Goal: Check status: Check status

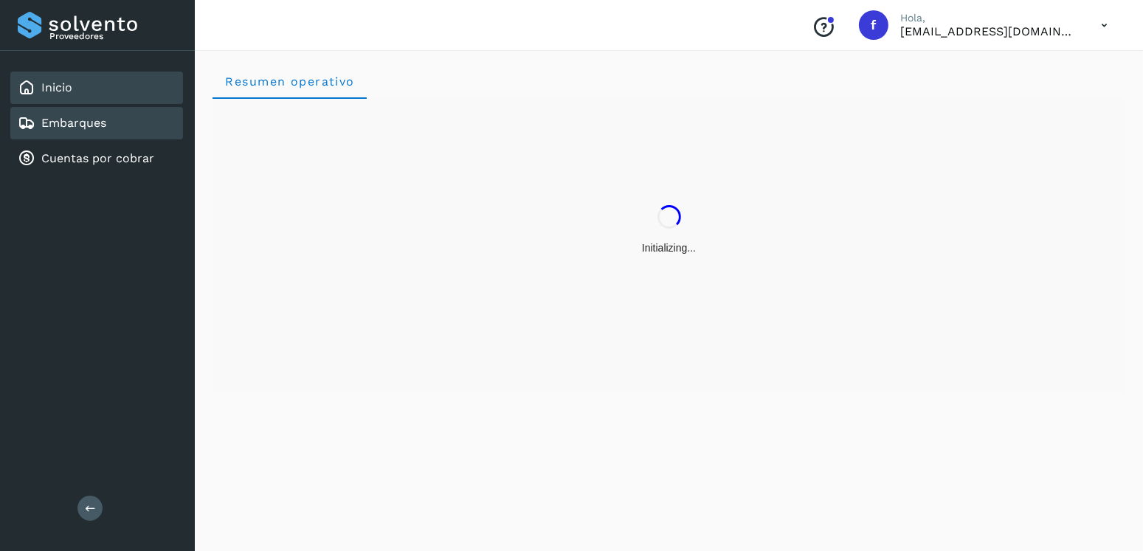
click at [162, 121] on div "Embarques" at bounding box center [96, 123] width 173 height 32
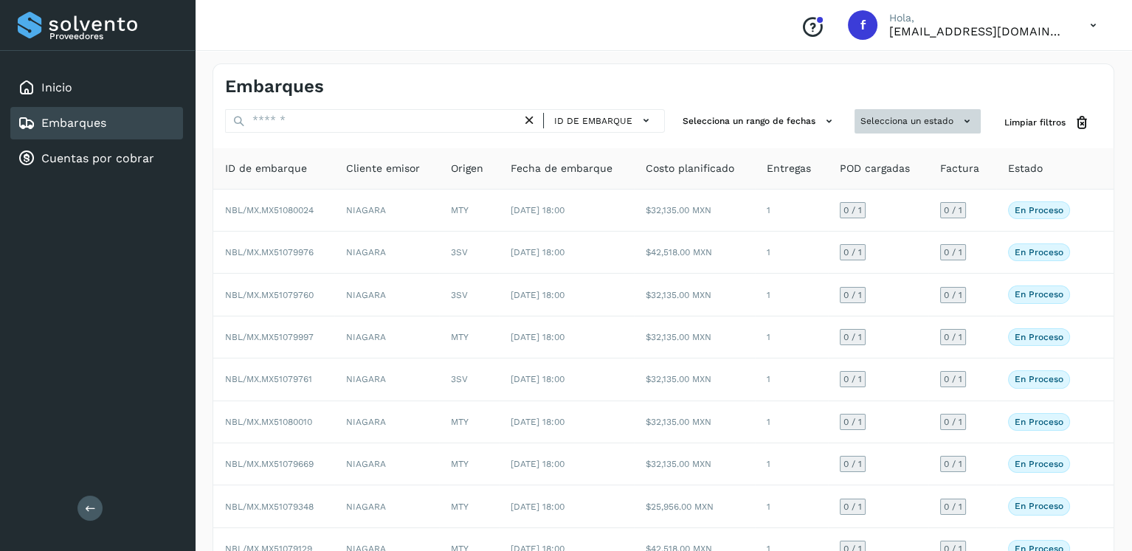
click at [937, 111] on button "Selecciona un estado" at bounding box center [918, 121] width 126 height 24
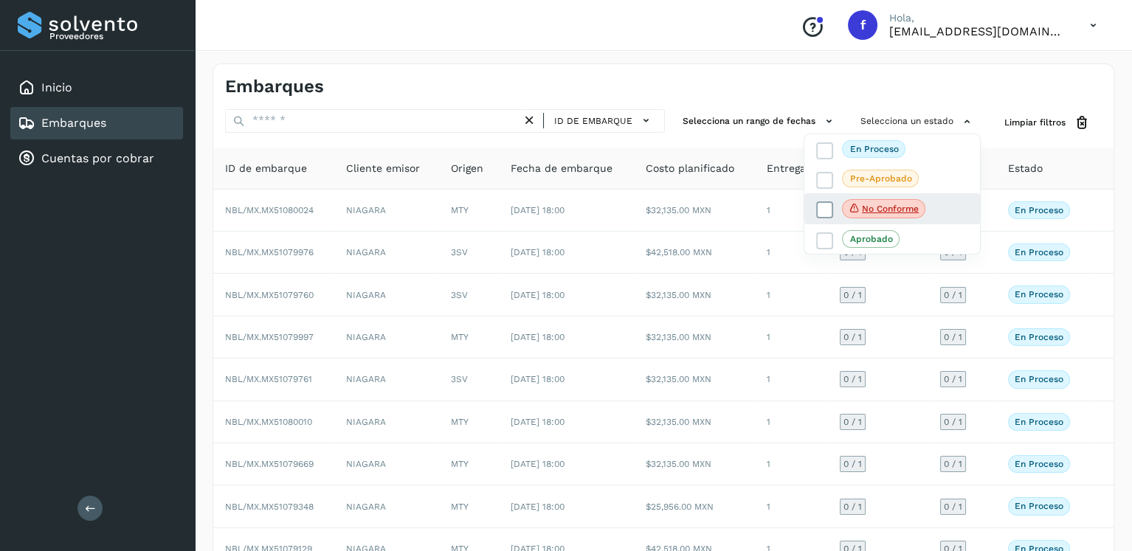
click at [830, 203] on icon at bounding box center [825, 210] width 15 height 15
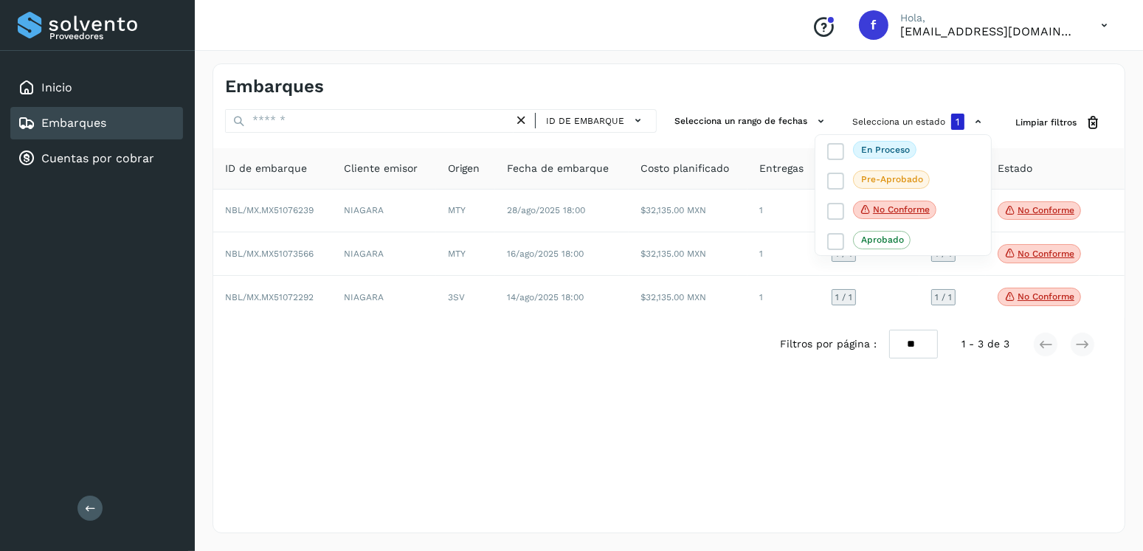
click at [694, 271] on div at bounding box center [571, 275] width 1143 height 551
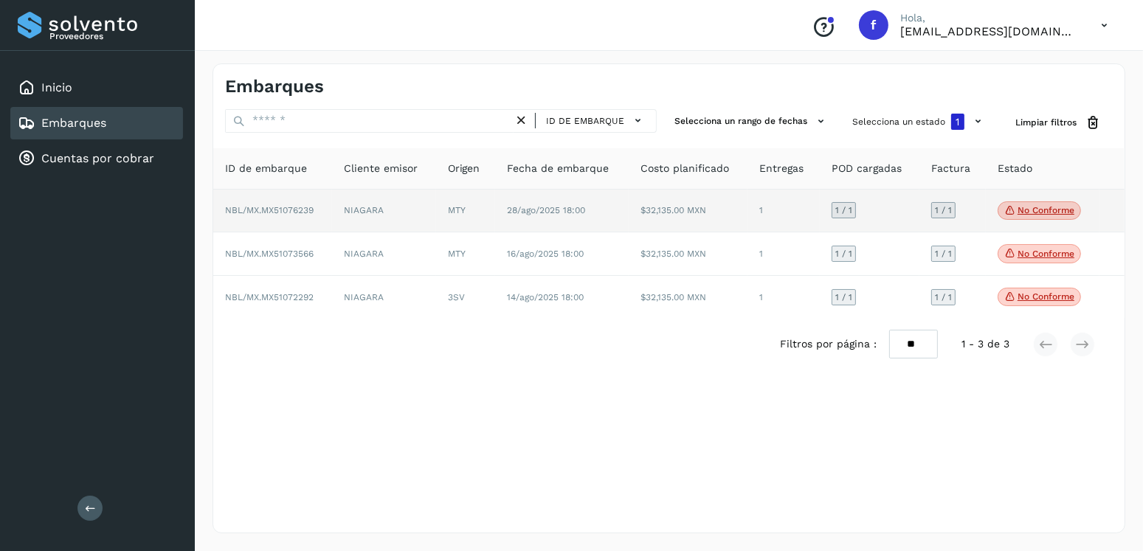
click at [1045, 207] on p "No conforme" at bounding box center [1046, 210] width 57 height 10
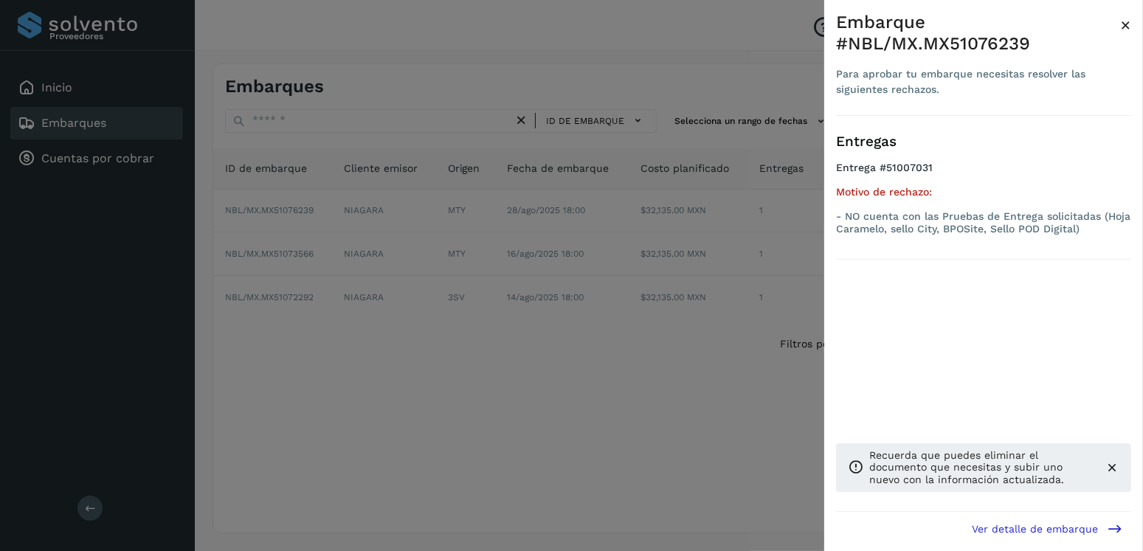
drag, startPoint x: 710, startPoint y: 235, endPoint x: 938, endPoint y: 227, distance: 228.2
click at [713, 234] on div at bounding box center [571, 275] width 1143 height 551
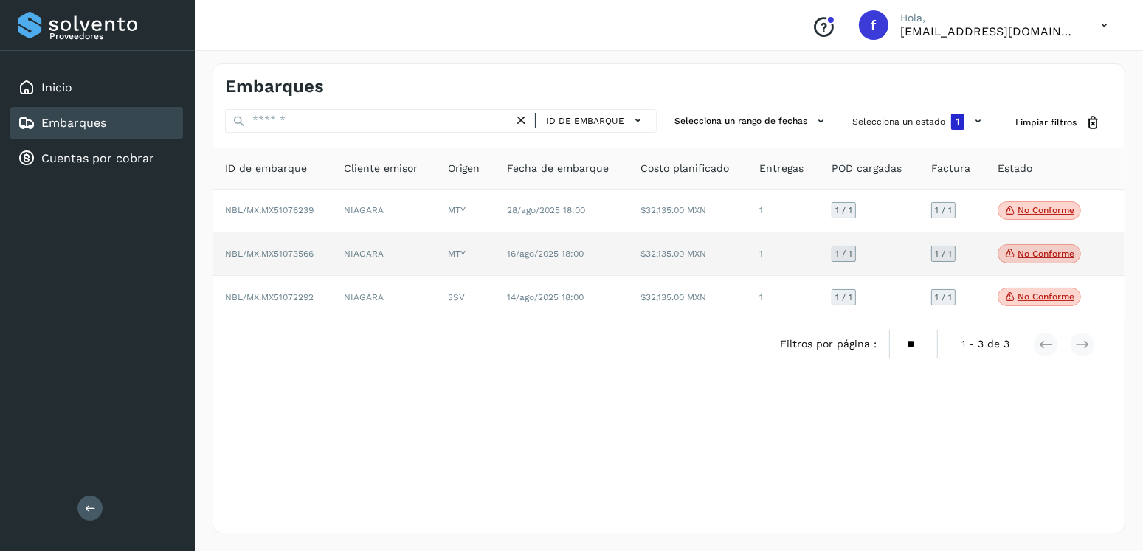
click at [1054, 249] on p "No conforme" at bounding box center [1046, 254] width 57 height 10
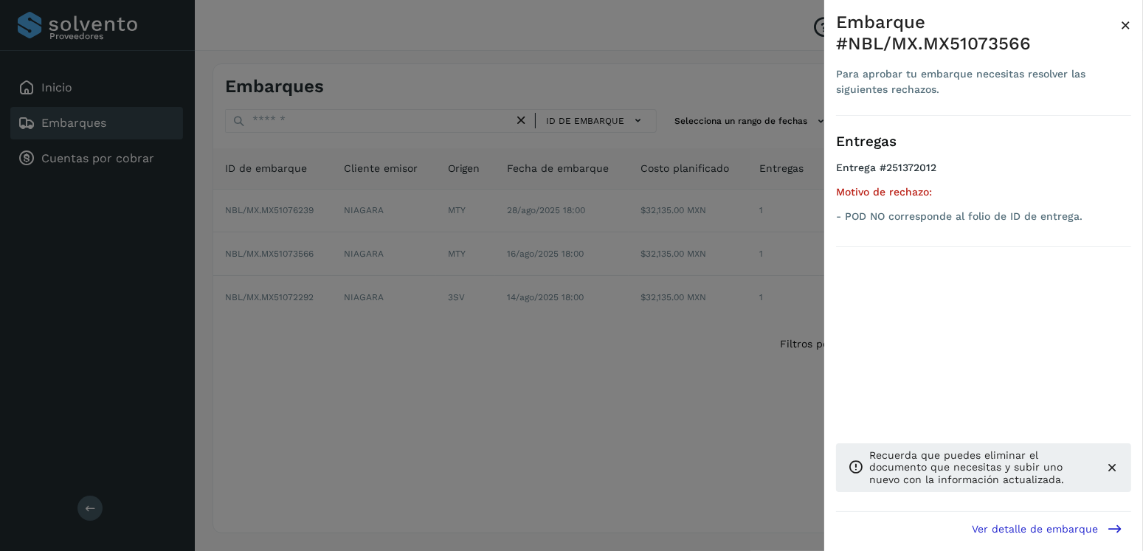
drag, startPoint x: 726, startPoint y: 242, endPoint x: 1098, endPoint y: 291, distance: 374.5
click at [732, 243] on div at bounding box center [571, 275] width 1143 height 551
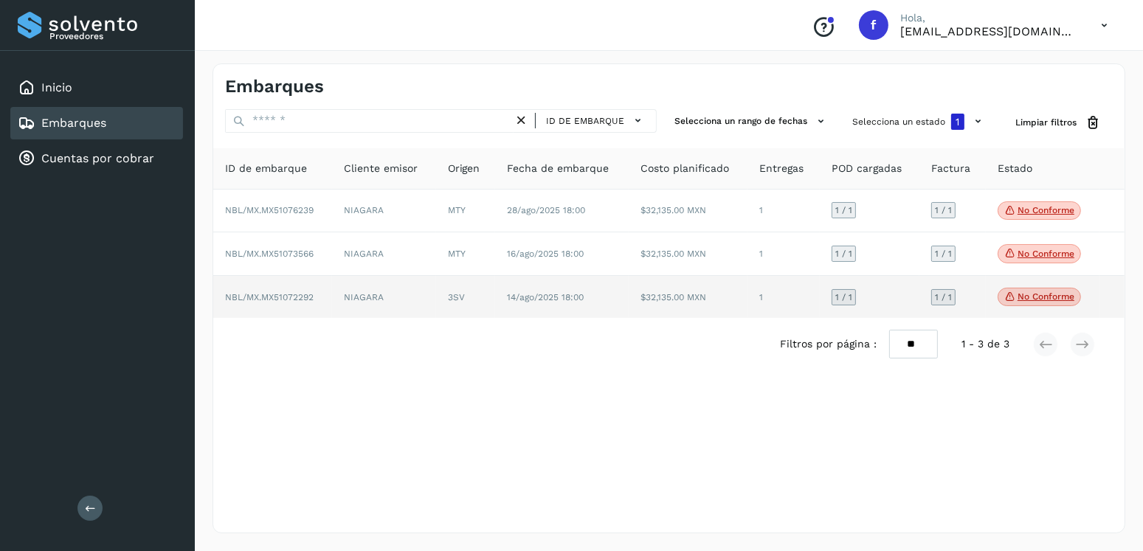
click at [1061, 305] on span "No conforme" at bounding box center [1039, 297] width 83 height 19
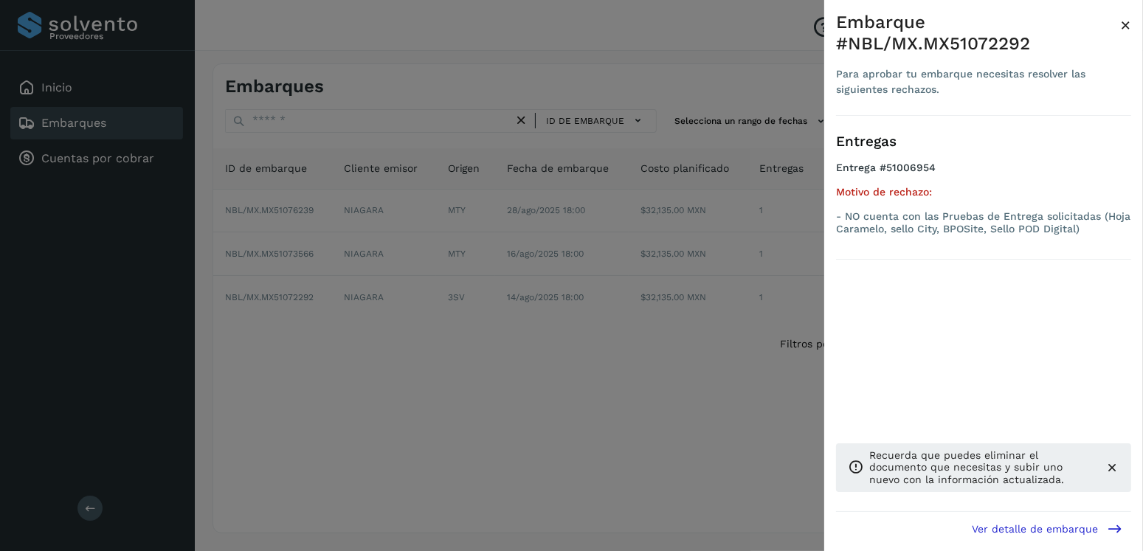
click at [618, 206] on div at bounding box center [571, 275] width 1143 height 551
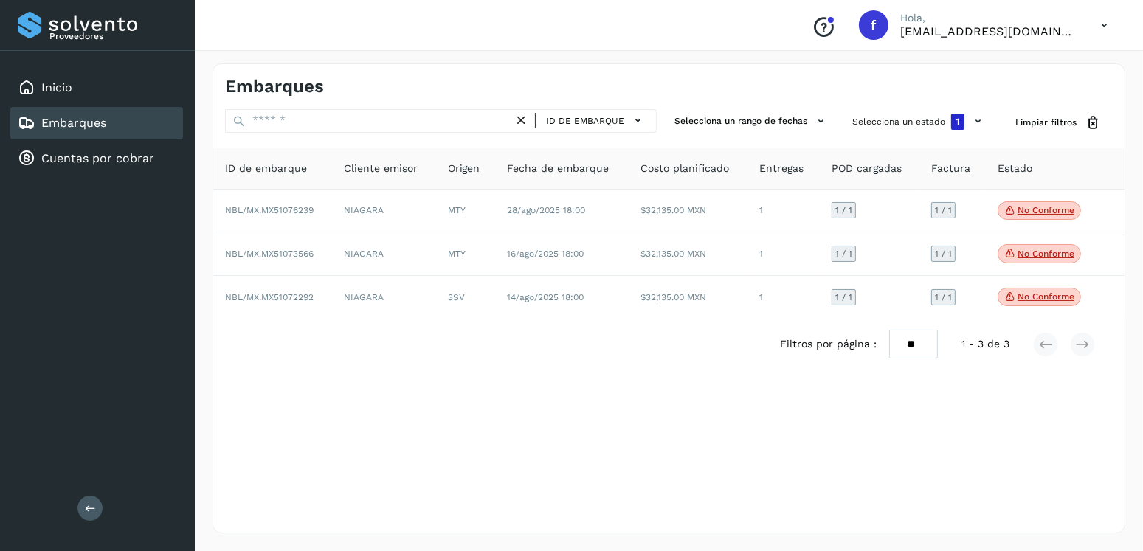
click at [145, 123] on div "Embarques" at bounding box center [96, 123] width 173 height 32
click at [1015, 39] on div "Conoce nuestros beneficios f Hola, [EMAIL_ADDRESS][DOMAIN_NAME]" at bounding box center [960, 25] width 320 height 34
click at [1018, 34] on p "[EMAIL_ADDRESS][DOMAIN_NAME]" at bounding box center [989, 31] width 177 height 14
click at [1113, 24] on icon at bounding box center [1104, 25] width 30 height 30
click at [1008, 82] on div "Cerrar sesión" at bounding box center [1031, 67] width 176 height 52
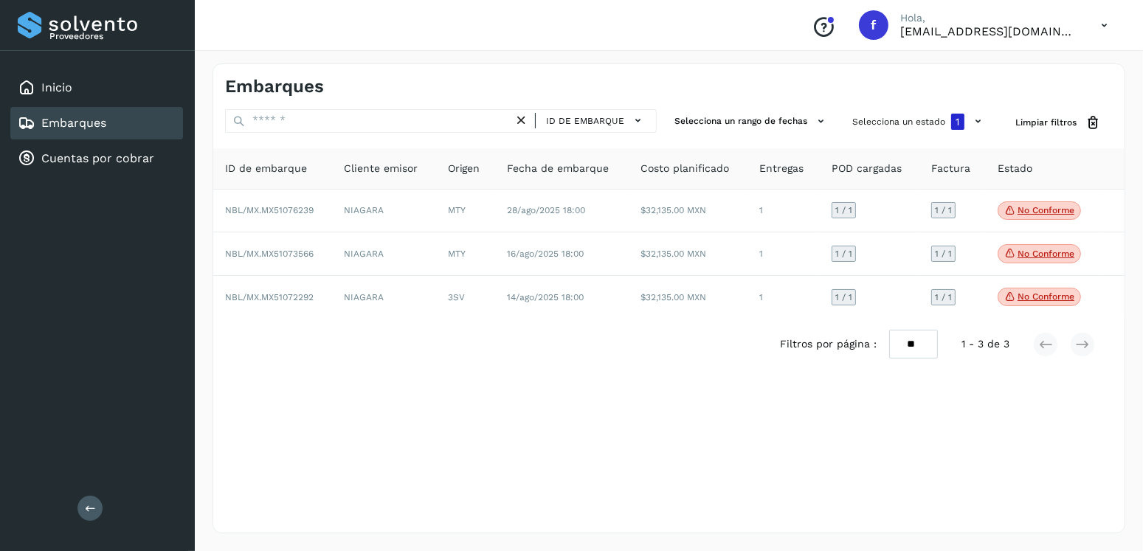
click at [1016, 68] on div "Cerrar sesión" at bounding box center [1035, 52] width 168 height 50
click at [1028, 76] on div "Cerrar sesión" at bounding box center [1031, 66] width 176 height 28
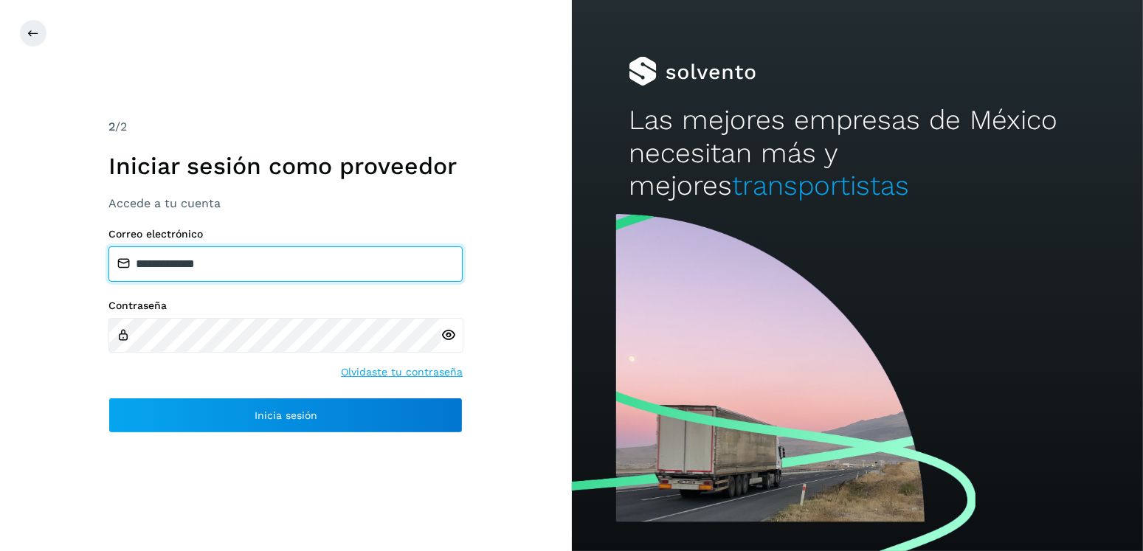
drag, startPoint x: 349, startPoint y: 267, endPoint x: 215, endPoint y: 271, distance: 134.4
click at [215, 271] on input "**********" at bounding box center [286, 264] width 354 height 35
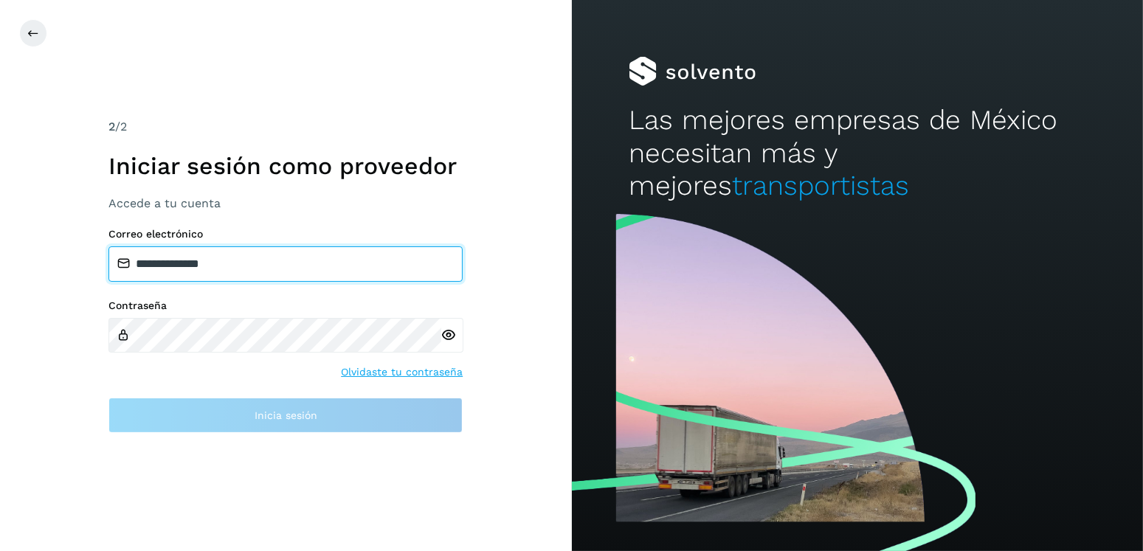
type input "**********"
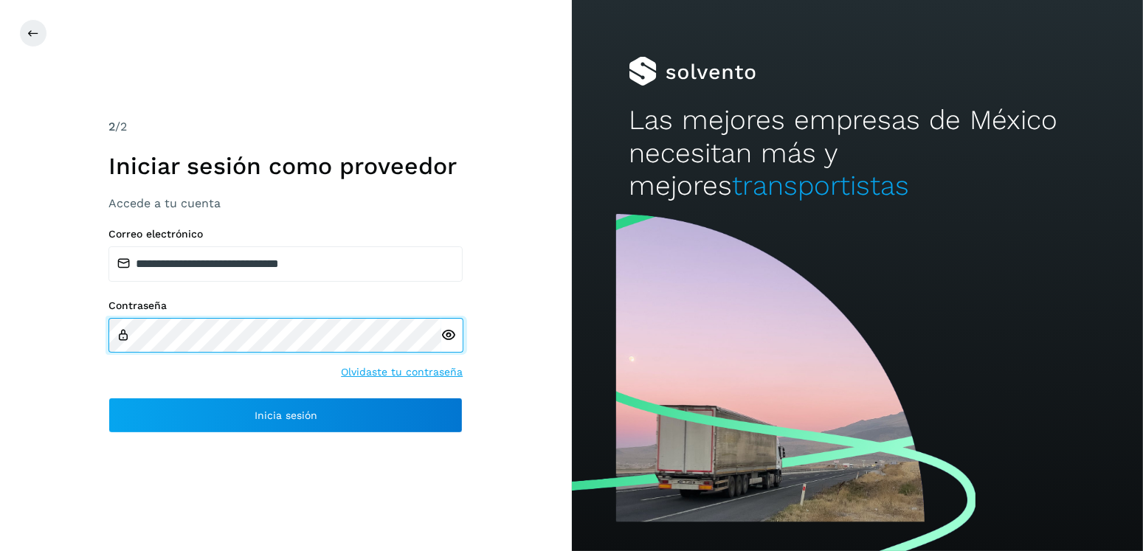
click at [27, 333] on div "**********" at bounding box center [286, 275] width 572 height 551
